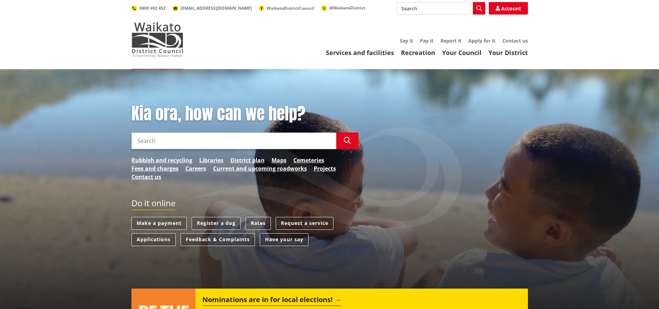
click at [434, 5] on input "Search" at bounding box center [441, 8] width 89 height 12
type input "animal management"
click at [481, 9] on icon "button" at bounding box center [480, 9] width 6 height 6
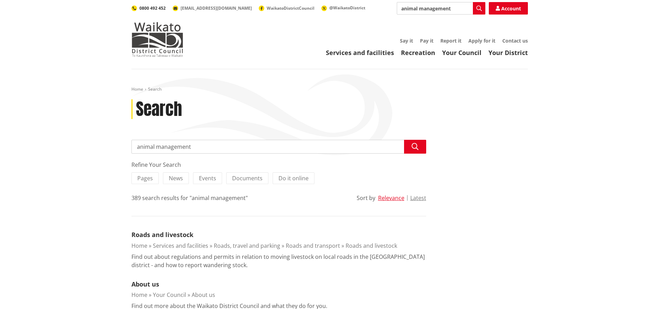
click at [144, 6] on span "0800 492 452" at bounding box center [152, 8] width 26 height 6
